Goal: Task Accomplishment & Management: Use online tool/utility

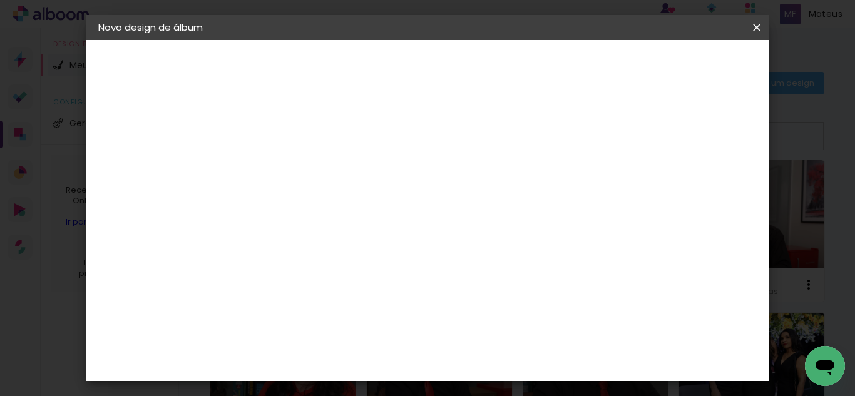
click at [303, 178] on div at bounding box center [303, 178] width 0 height 1
type input "[PERSON_NAME] 25X50"
type paper-input "[PERSON_NAME] 25X50"
click at [431, 74] on paper-button "Avançar" at bounding box center [400, 66] width 61 height 21
click at [0, 0] on slot "Tamanho Livre" at bounding box center [0, 0] width 0 height 0
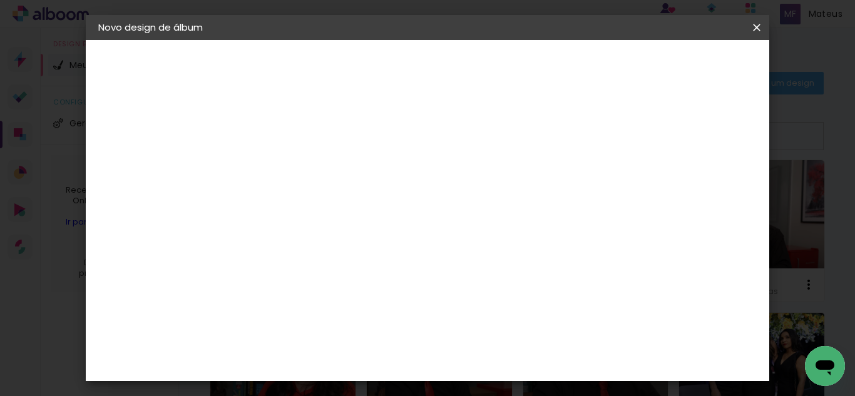
click at [537, 59] on paper-button "Avançar" at bounding box center [506, 66] width 61 height 21
type input "1"
type paper-input "1"
click at [310, 145] on input "1" at bounding box center [294, 144] width 43 height 16
type input "6"
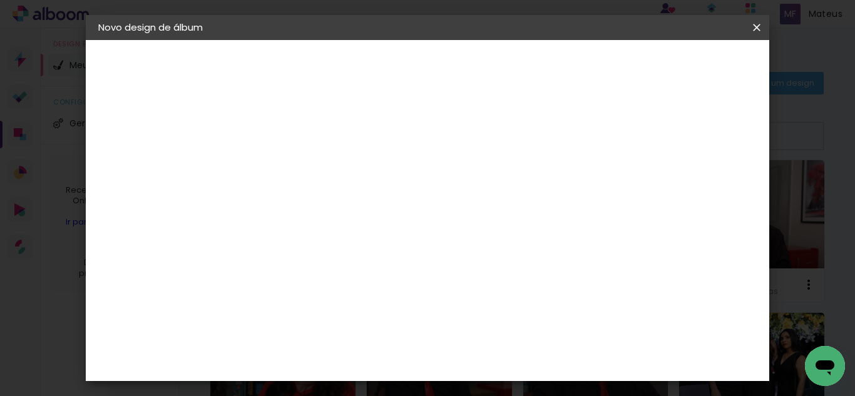
type paper-input "6"
click at [700, 185] on input "6" at bounding box center [693, 189] width 23 height 19
type input "7"
type paper-input "7"
click at [700, 185] on input "7" at bounding box center [692, 189] width 23 height 19
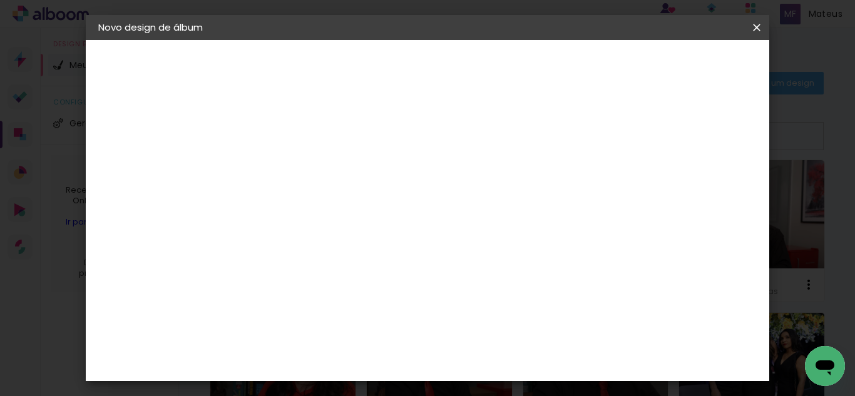
type input "8"
type paper-input "8"
click at [700, 185] on input "8" at bounding box center [692, 189] width 23 height 19
type input "9"
type paper-input "9"
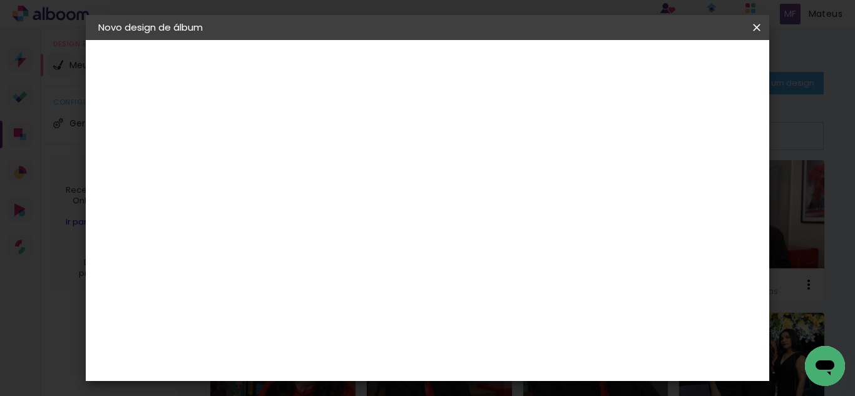
click at [700, 185] on input "9" at bounding box center [691, 189] width 23 height 19
type input "10"
type paper-input "10"
click at [700, 185] on input "10" at bounding box center [688, 189] width 23 height 19
click at [662, 150] on paper-checkbox "Mostrar sangria" at bounding box center [652, 144] width 95 height 16
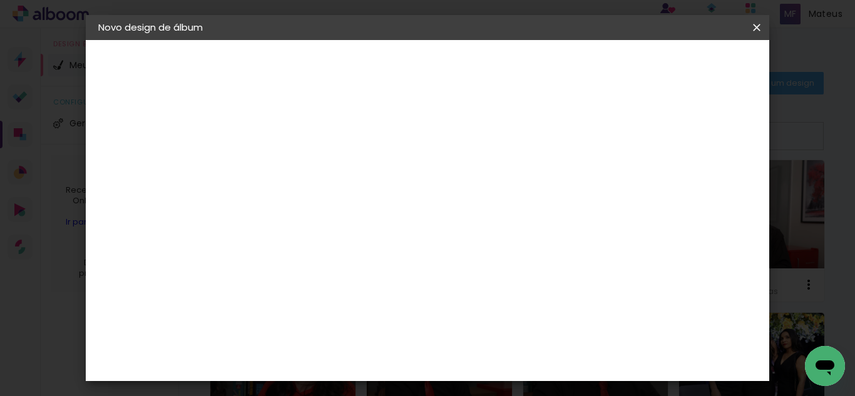
type paper-checkbox "on"
click at [274, 210] on input "30" at bounding box center [263, 204] width 33 height 19
type input "3"
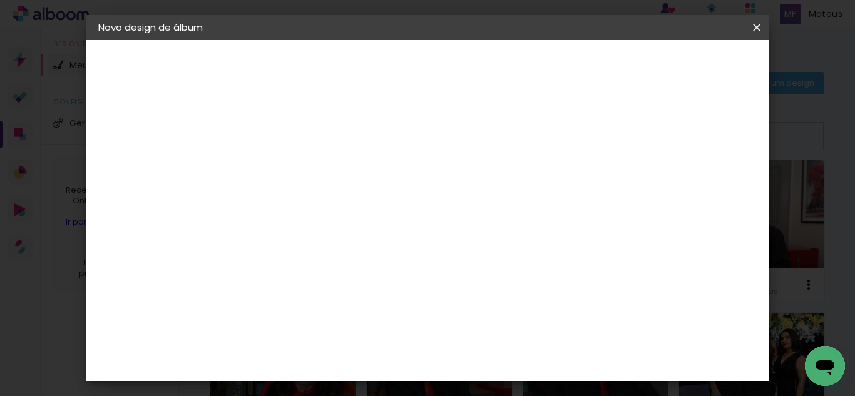
type input "25"
type paper-input "25"
click at [510, 364] on input "60" at bounding box center [496, 358] width 33 height 19
type input "6"
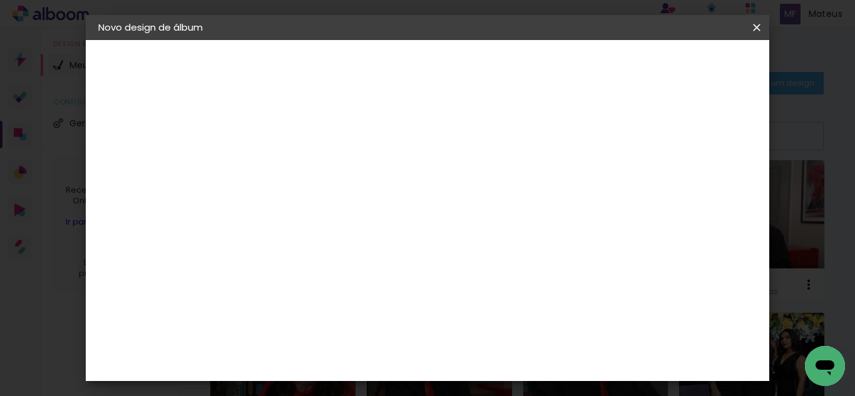
type input "50"
type paper-input "50"
click at [696, 76] on paper-input-container "10 mm" at bounding box center [695, 91] width 50 height 31
click at [679, 67] on span "Iniciar design" at bounding box center [650, 66] width 57 height 9
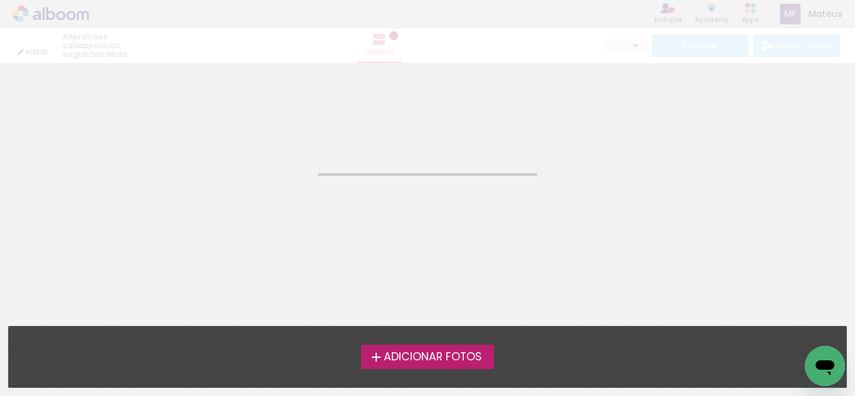
click at [441, 359] on span "Adicionar Fotos" at bounding box center [433, 357] width 98 height 11
click at [0, 0] on input "file" at bounding box center [0, 0] width 0 height 0
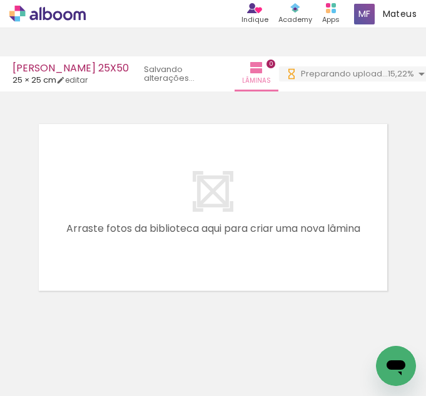
click at [248, 96] on div at bounding box center [213, 191] width 426 height 213
click at [205, 100] on div at bounding box center [213, 191] width 426 height 213
click at [113, 98] on div at bounding box center [213, 191] width 426 height 213
click at [301, 95] on div at bounding box center [213, 191] width 426 height 213
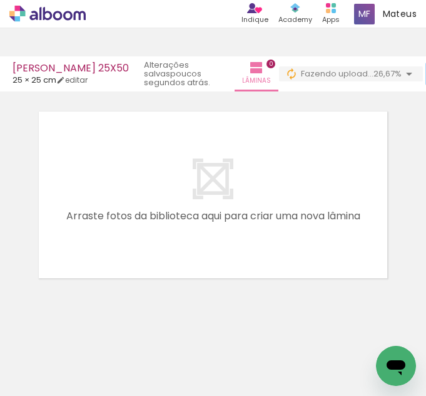
scroll to position [36, 0]
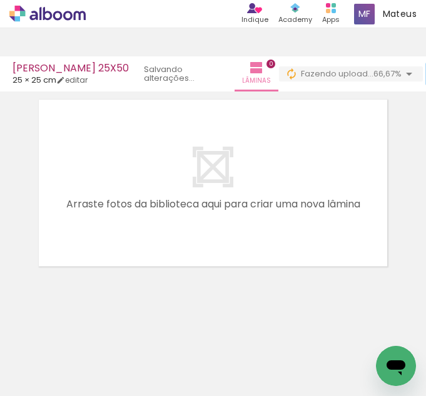
click at [300, 120] on quentale-layouter at bounding box center [213, 183] width 364 height 182
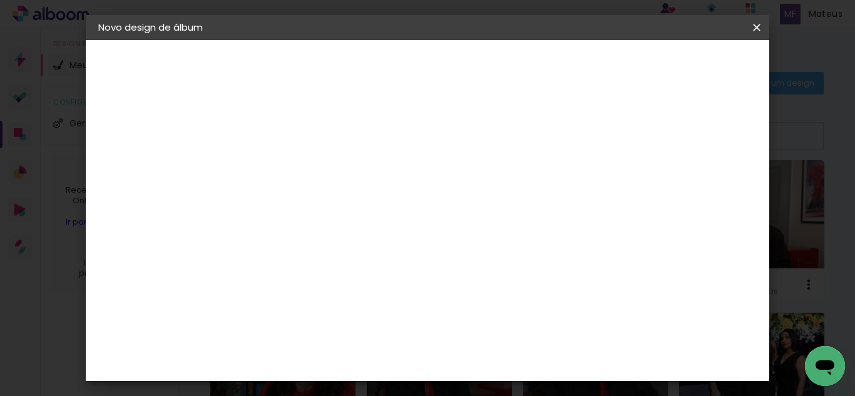
click at [303, 170] on input at bounding box center [303, 167] width 0 height 19
click at [339, 137] on div at bounding box center [302, 168] width 71 height 95
click at [303, 165] on input at bounding box center [303, 167] width 0 height 19
paste input "SIMONE 25X50"
type input "SIMONE 25X50"
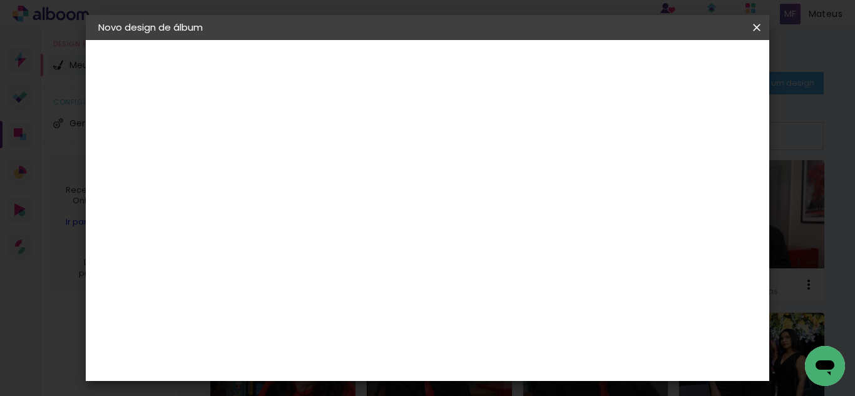
type paper-input "SIMONE 25X50"
click at [357, 81] on header "Informações Dê um título ao seu álbum. Avançar" at bounding box center [302, 77] width 109 height 74
click at [357, 50] on header "Informações Dê um título ao seu álbum. Avançar" at bounding box center [302, 77] width 109 height 74
click at [0, 0] on slot "Avançar" at bounding box center [0, 0] width 0 height 0
click at [438, 192] on iron-icon at bounding box center [430, 190] width 15 height 15
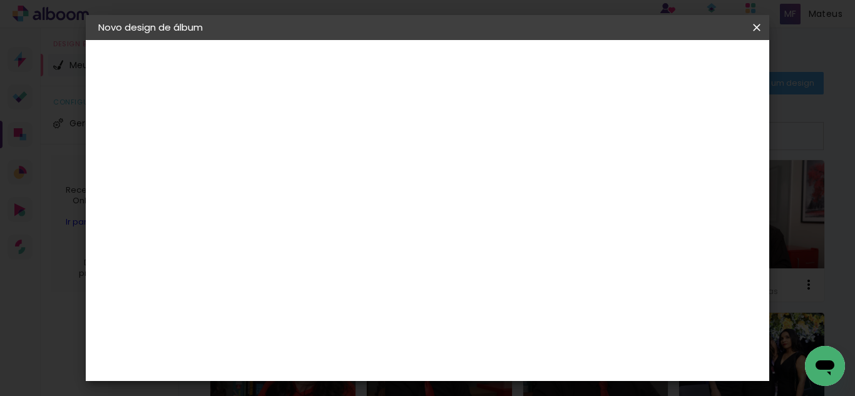
click at [0, 0] on slot "Avançar" at bounding box center [0, 0] width 0 height 0
type input "1"
type paper-input "1"
click at [307, 149] on input "1" at bounding box center [294, 144] width 43 height 16
type input "6"
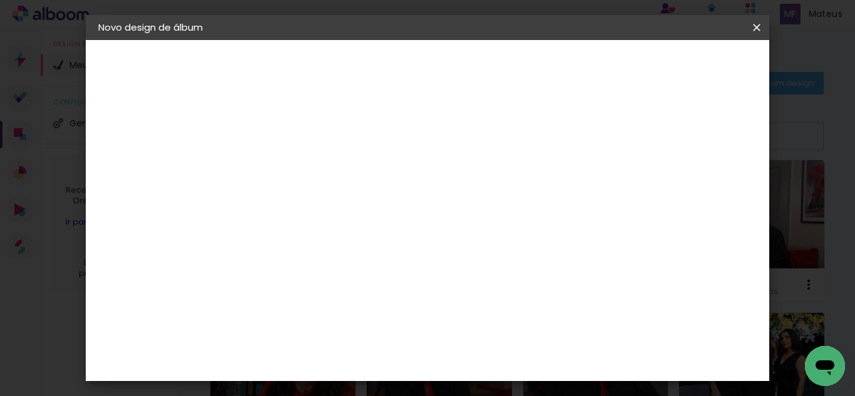
type paper-input "6"
click at [699, 182] on input "6" at bounding box center [694, 189] width 23 height 19
type input "7"
type paper-input "7"
click at [700, 182] on input "7" at bounding box center [692, 189] width 23 height 19
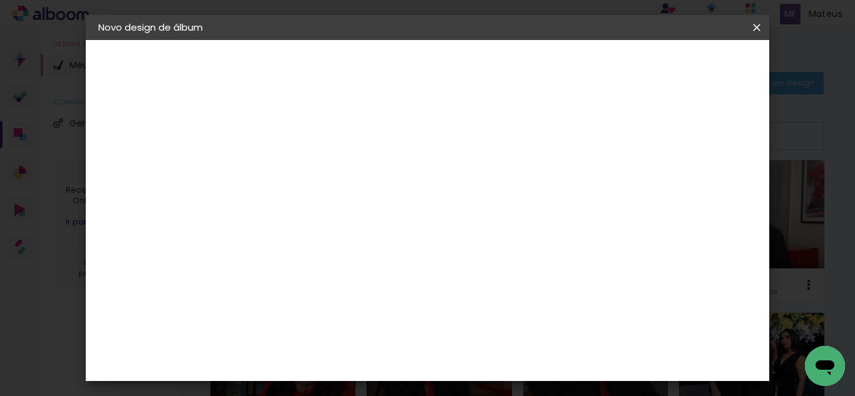
type input "8"
type paper-input "8"
click at [700, 182] on input "8" at bounding box center [691, 189] width 23 height 19
type input "9"
type paper-input "9"
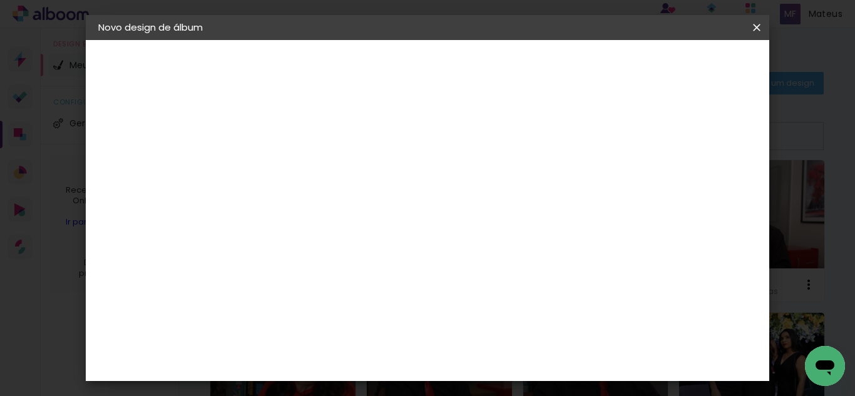
click at [700, 182] on input "9" at bounding box center [691, 189] width 23 height 19
click at [701, 182] on div "mm" at bounding box center [710, 189] width 19 height 19
type input "10"
type paper-input "10"
click at [699, 184] on input "10" at bounding box center [690, 189] width 23 height 19
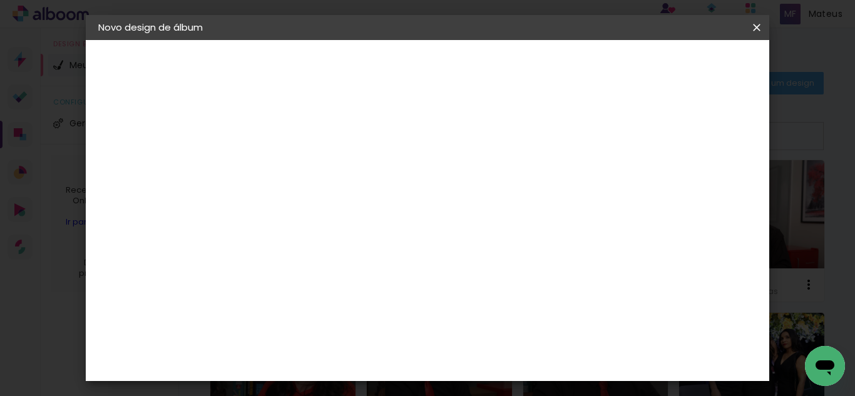
click at [617, 148] on div at bounding box center [610, 143] width 11 height 11
type paper-checkbox "on"
click at [273, 212] on input "30" at bounding box center [263, 204] width 33 height 19
type input "3"
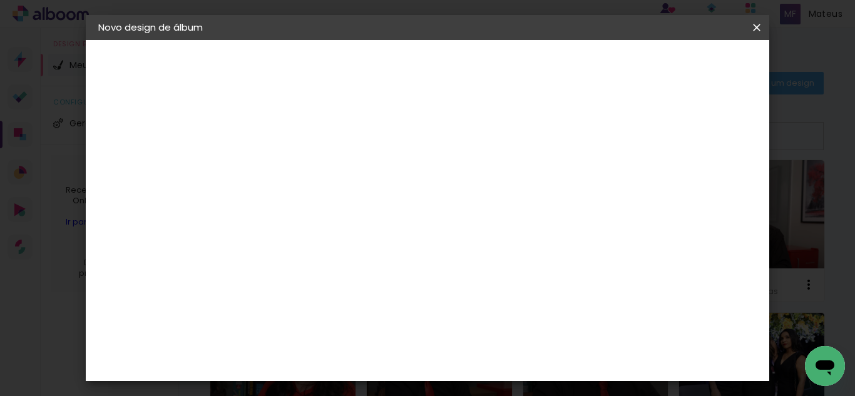
scroll to position [187, 0]
type input "25"
type paper-input "25"
click at [514, 360] on div "cm" at bounding box center [520, 358] width 15 height 19
type input "6"
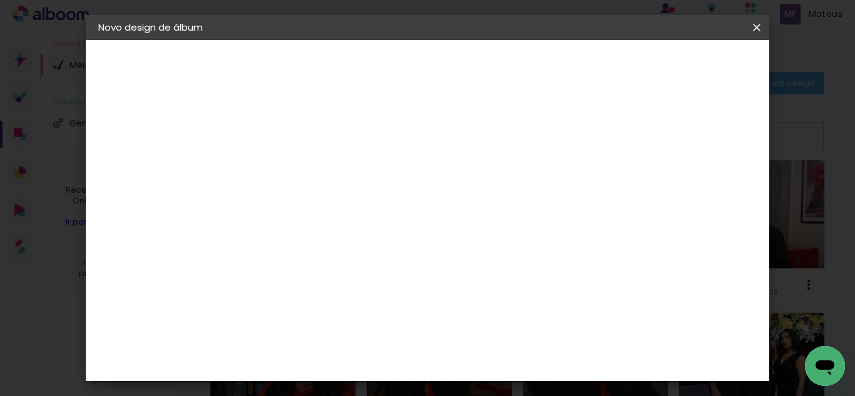
scroll to position [0, 0]
type input "50"
type paper-input "50"
click at [679, 64] on span "Iniciar design" at bounding box center [650, 66] width 57 height 9
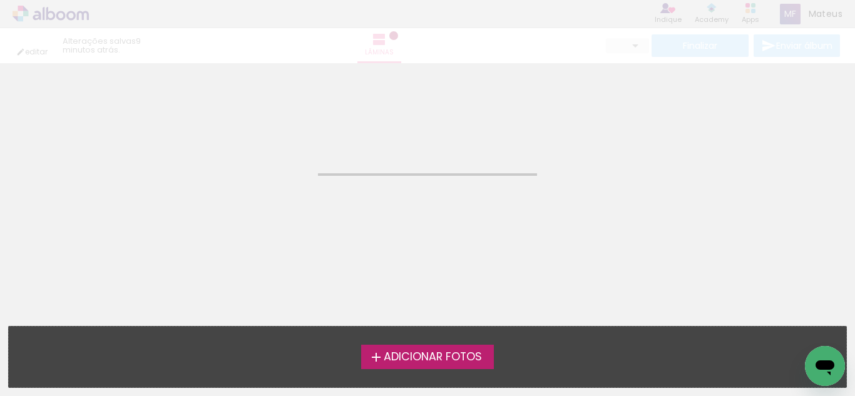
click at [415, 356] on span "Adicionar Fotos" at bounding box center [433, 357] width 98 height 11
click at [0, 0] on input "file" at bounding box center [0, 0] width 0 height 0
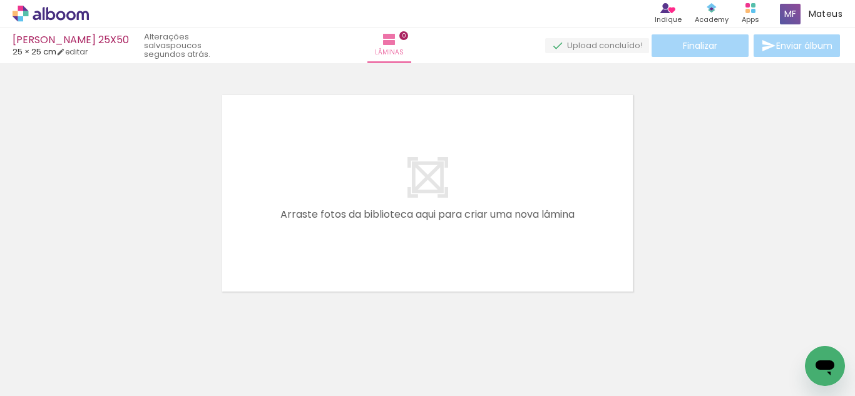
scroll to position [16, 0]
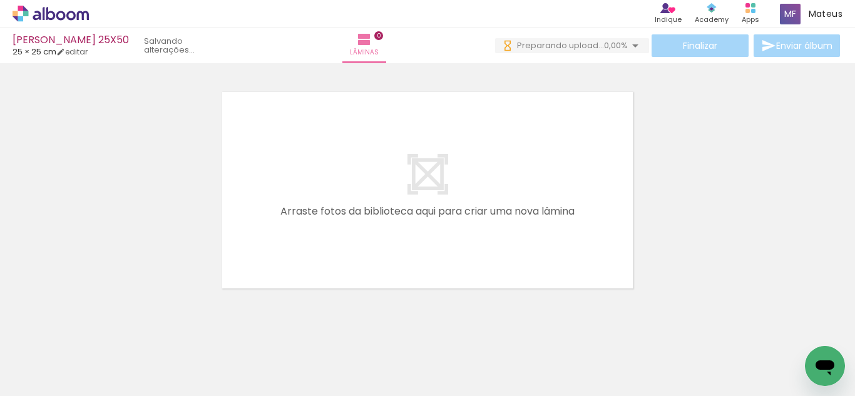
click at [636, 188] on quentale-layouter at bounding box center [427, 190] width 428 height 214
click at [652, 161] on div at bounding box center [427, 174] width 855 height 246
click at [728, 93] on div at bounding box center [427, 174] width 855 height 246
click at [434, 192] on quentale-layouter at bounding box center [427, 190] width 428 height 214
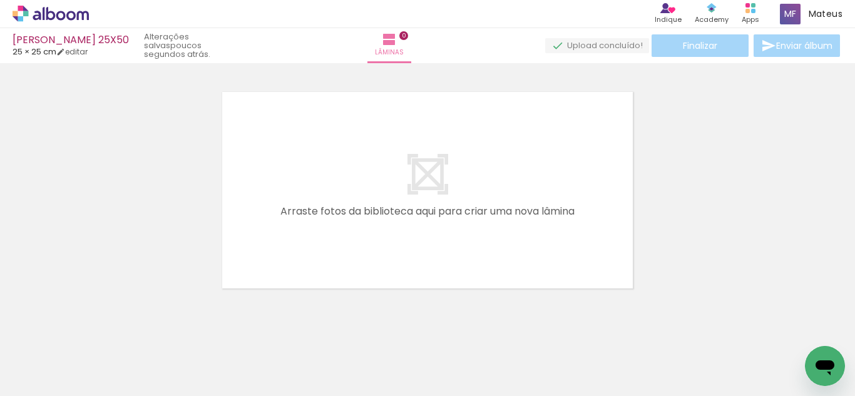
drag, startPoint x: 432, startPoint y: 65, endPoint x: 451, endPoint y: 49, distance: 24.8
click at [433, 66] on div at bounding box center [427, 174] width 855 height 246
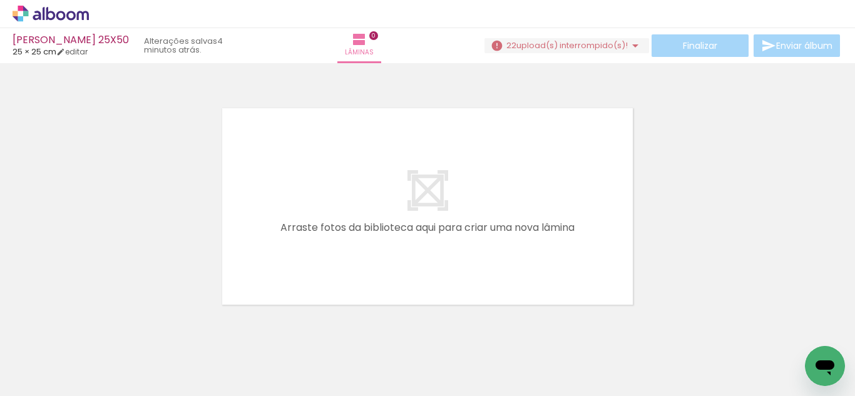
click at [426, 43] on span "upload(s) interrompido(s)!" at bounding box center [571, 45] width 111 height 12
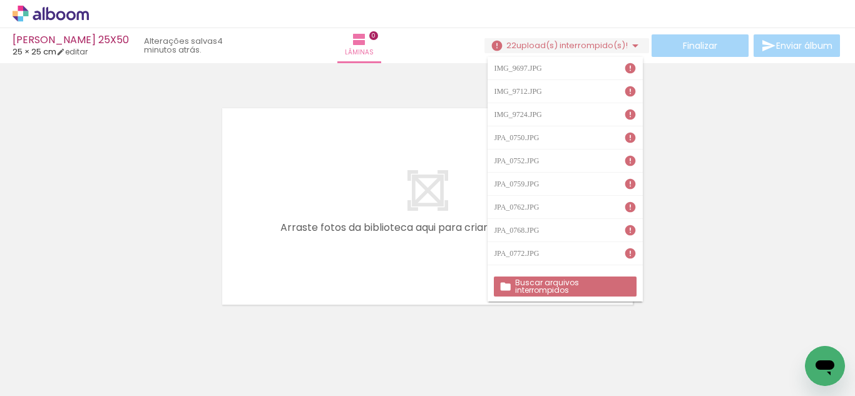
click at [0, 0] on slot "Buscar arquivos interrompidos" at bounding box center [0, 0] width 0 height 0
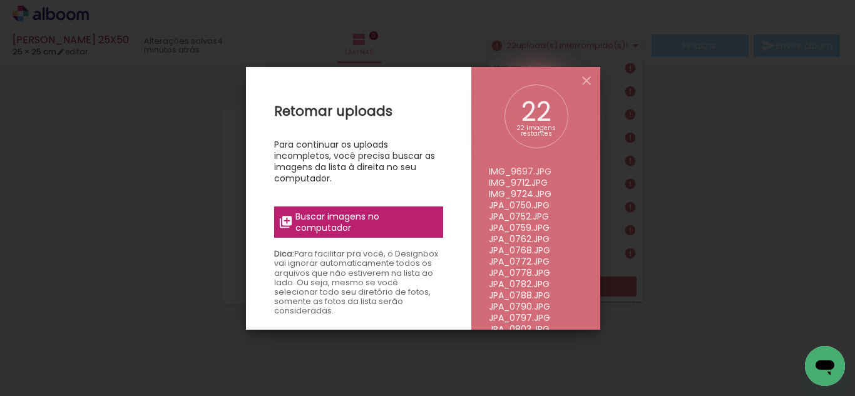
click at [355, 206] on div "Retomar uploads Para continuar os uploads incompletos, você precisa buscar as i…" at bounding box center [358, 265] width 225 height 396
click at [353, 215] on span "Buscar imagens no computador" at bounding box center [365, 222] width 140 height 23
click at [0, 0] on input "file" at bounding box center [0, 0] width 0 height 0
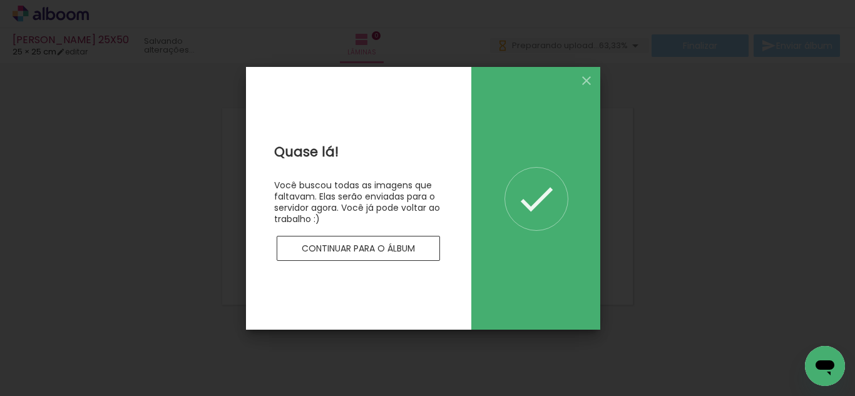
click at [0, 0] on slot "Continuar para o álbum" at bounding box center [0, 0] width 0 height 0
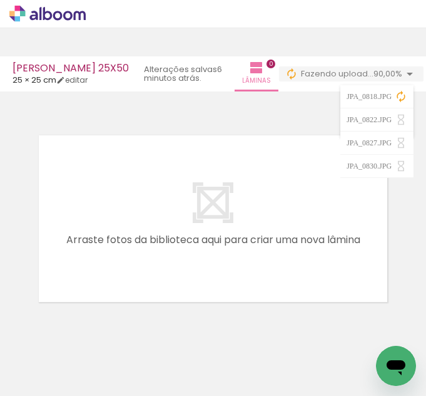
drag, startPoint x: 304, startPoint y: 164, endPoint x: 315, endPoint y: 161, distance: 10.9
click at [306, 164] on quentale-layouter at bounding box center [213, 219] width 364 height 182
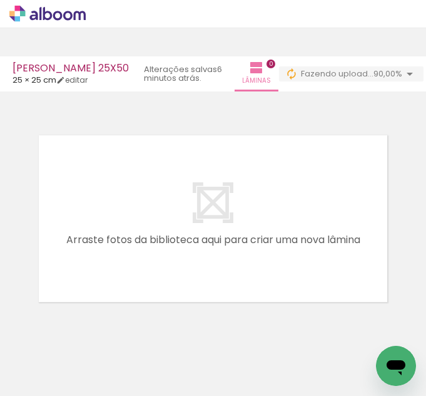
click at [374, 80] on paper-button "0 Fazendo upload... 90,00%" at bounding box center [351, 73] width 145 height 15
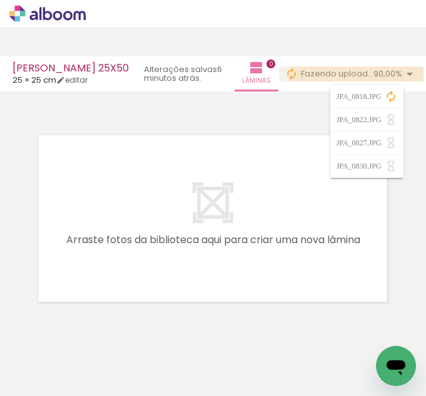
click at [379, 105] on paper-item "JPA_0818.JPG" at bounding box center [366, 96] width 73 height 23
click at [381, 100] on div "JPA_0818.JPG" at bounding box center [361, 97] width 48 height 8
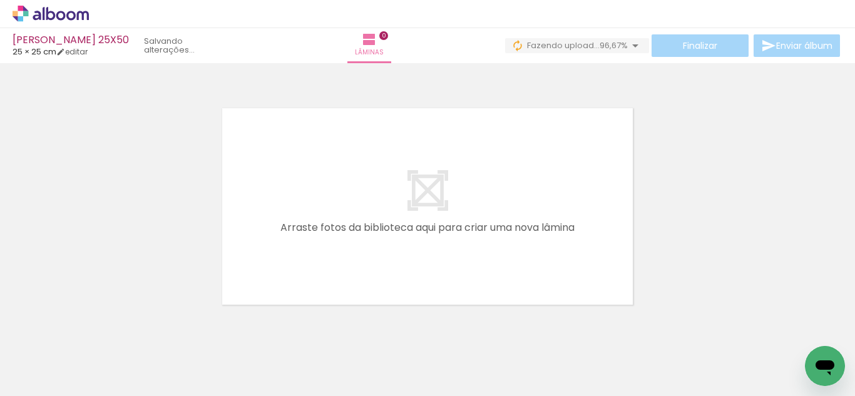
click at [426, 51] on paper-button "0 Fazendo upload... 96,67%" at bounding box center [577, 45] width 144 height 15
click at [426, 46] on iron-icon at bounding box center [635, 45] width 15 height 15
click at [426, 53] on div "0 Fazendo upload... 96,67%" at bounding box center [577, 46] width 144 height 16
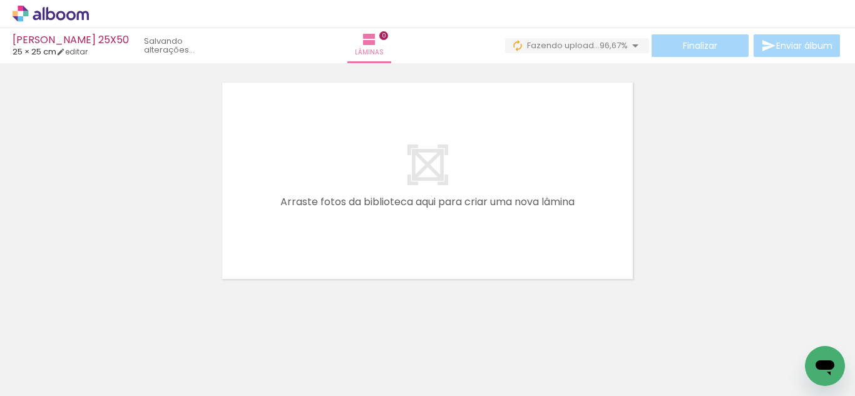
scroll to position [39, 0]
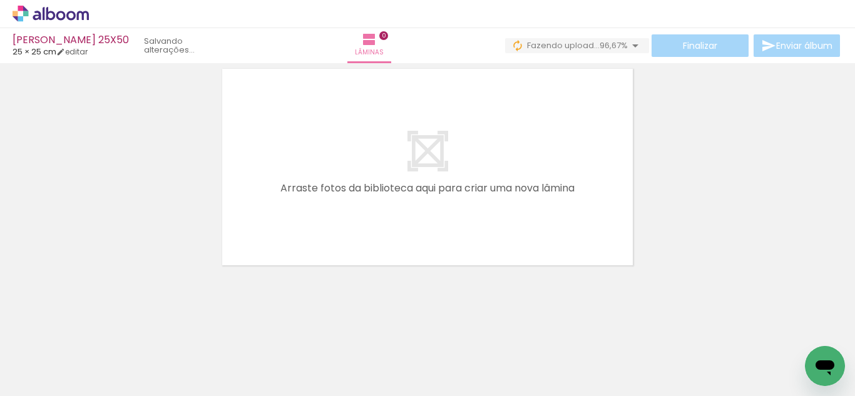
click at [426, 95] on quentale-layouter at bounding box center [427, 167] width 428 height 214
click at [426, 230] on quentale-layouter at bounding box center [427, 167] width 428 height 214
